Goal: Task Accomplishment & Management: Manage account settings

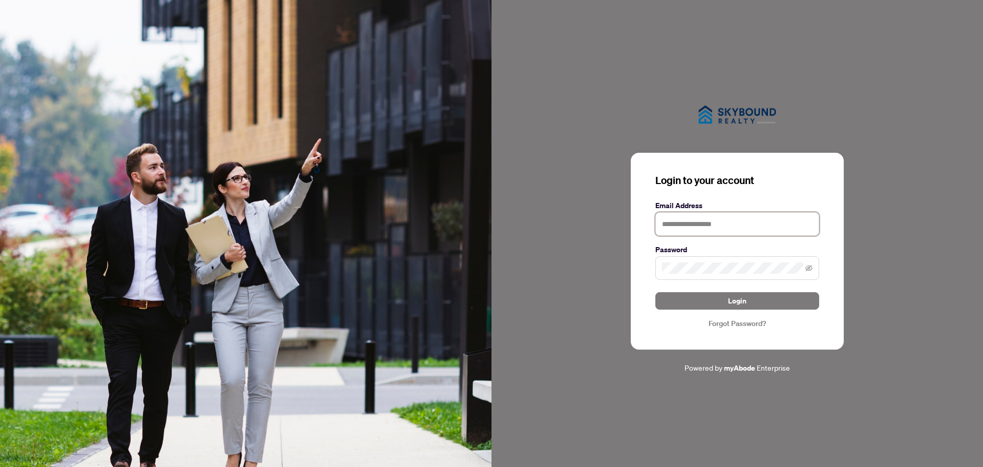
click at [758, 228] on input "text" at bounding box center [738, 224] width 164 height 24
type input "**********"
click at [656, 292] on button "Login" at bounding box center [738, 300] width 164 height 17
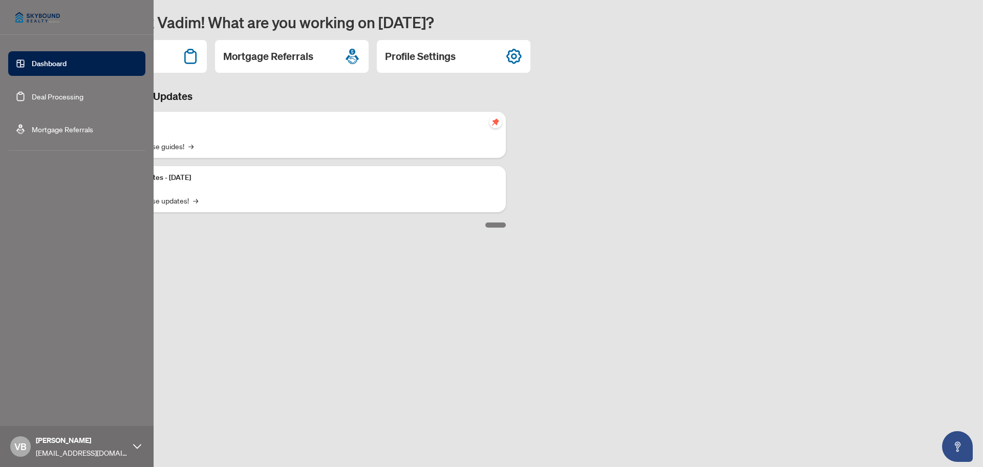
click at [32, 92] on link "Deal Processing" at bounding box center [58, 96] width 52 height 9
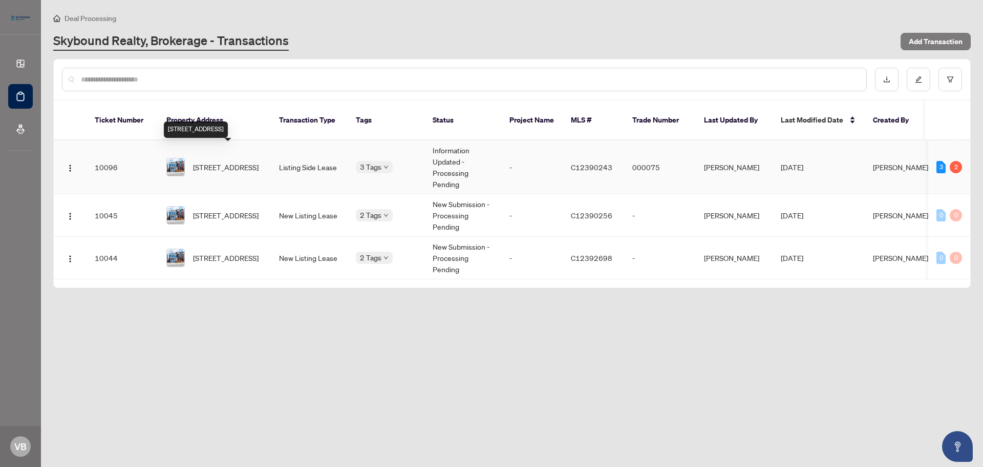
click at [216, 161] on span "[STREET_ADDRESS]" at bounding box center [226, 166] width 66 height 11
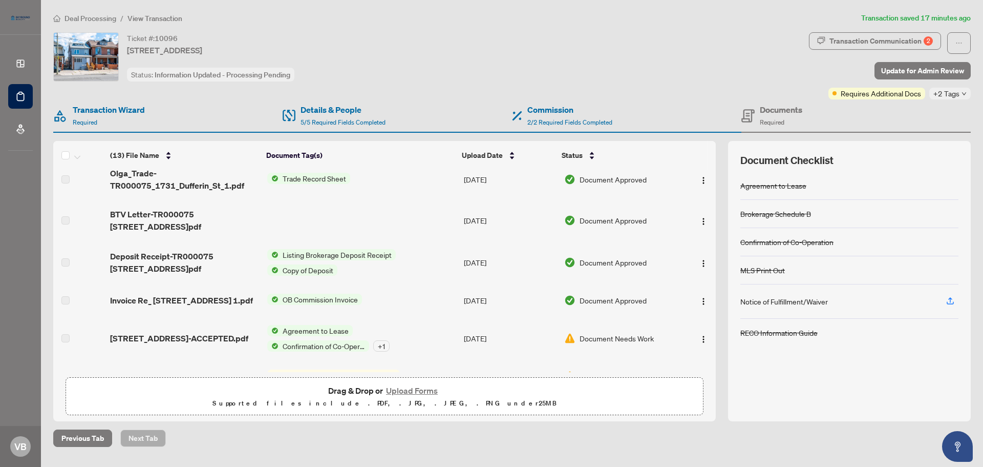
scroll to position [154, 0]
click at [124, 181] on span "Olga_Trade-TR000075_1731_Dufferin_St_1.pdf" at bounding box center [184, 178] width 149 height 25
click at [271, 176] on tr "Olga_Trade-TR000075_1731_Dufferin_St_1.pdf Trade Record Sheet Sep/29/2025 Docum…" at bounding box center [384, 178] width 663 height 41
click at [700, 175] on span "button" at bounding box center [704, 178] width 8 height 11
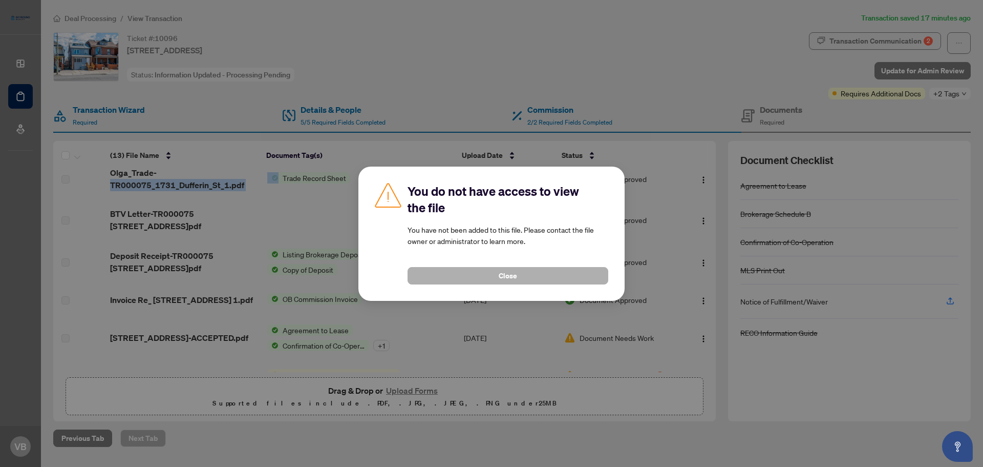
click at [508, 277] on span "Close" at bounding box center [508, 275] width 18 height 16
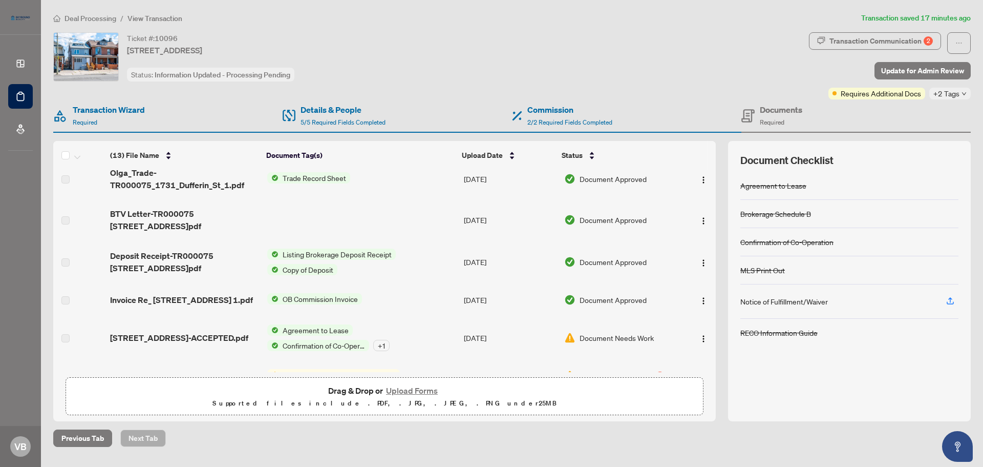
click at [950, 93] on span "+2 Tags" at bounding box center [947, 94] width 26 height 12
click at [669, 75] on div "Ticket #: 10096 Unit 1-1731 Dufferin St, Toronto, Ontario M6E 3N9, Canada Statu…" at bounding box center [429, 56] width 752 height 49
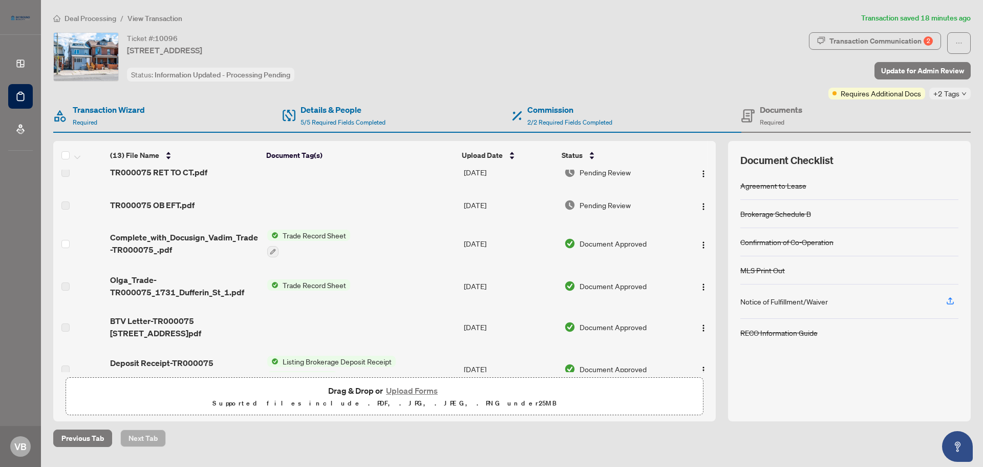
scroll to position [0, 0]
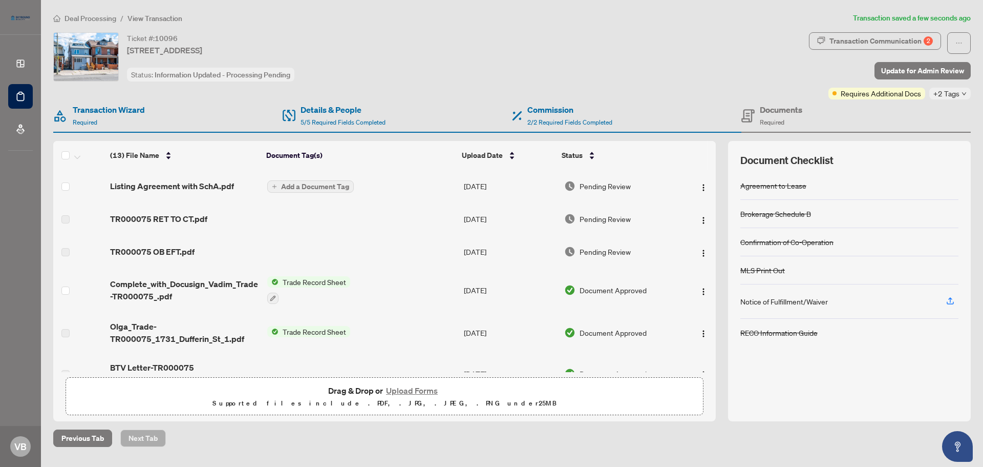
click at [297, 186] on span "Add a Document Tag" at bounding box center [315, 186] width 68 height 7
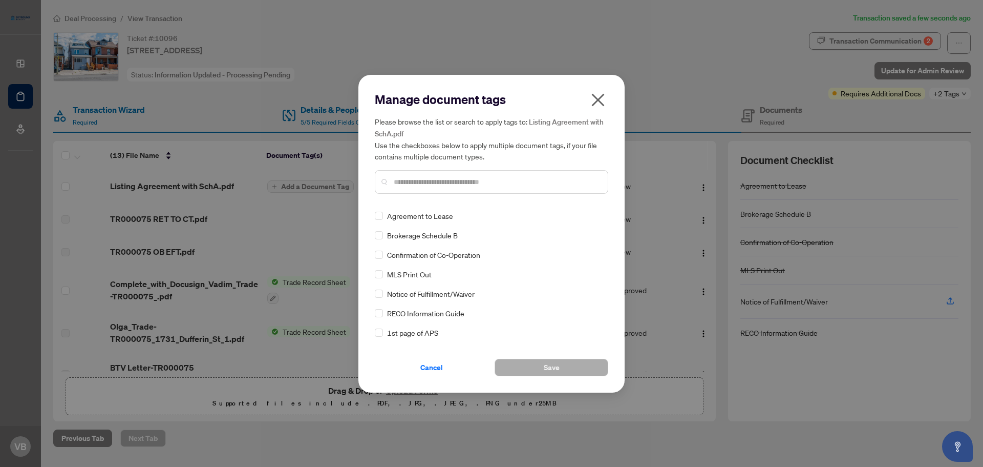
click at [595, 99] on icon "close" at bounding box center [598, 100] width 16 height 16
